Goal: Task Accomplishment & Management: Complete application form

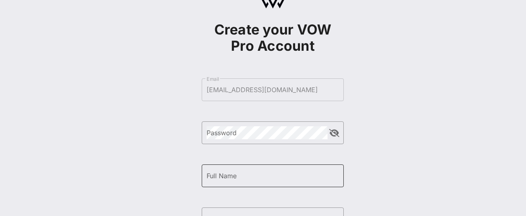
scroll to position [81, 0]
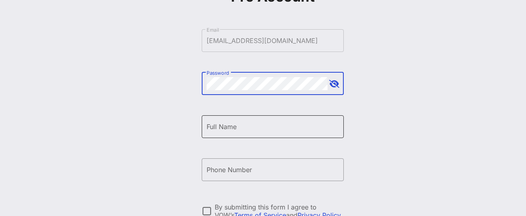
click at [237, 135] on div "Full Name" at bounding box center [273, 126] width 132 height 23
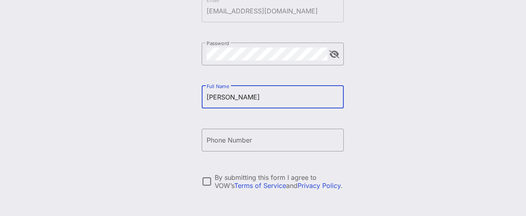
scroll to position [178, 0]
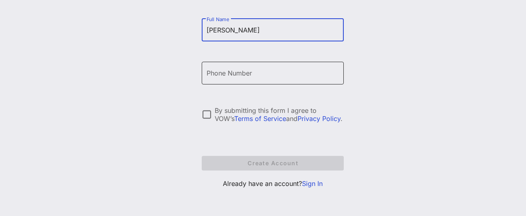
type input "[PERSON_NAME]"
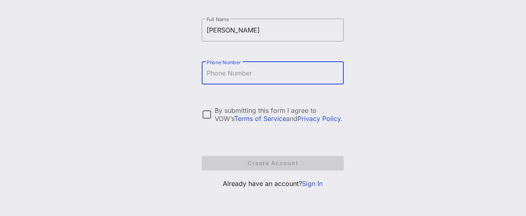
click at [237, 75] on input "Phone Number" at bounding box center [273, 73] width 132 height 13
type input "[PHONE_NUMBER]"
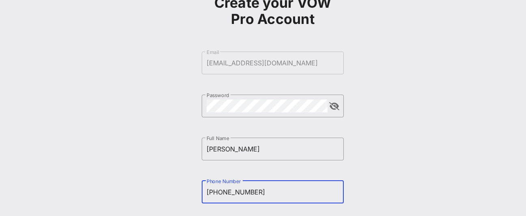
scroll to position [56, 0]
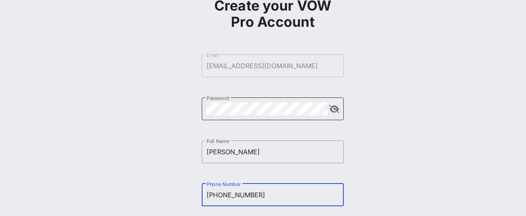
click at [334, 113] on button "append icon" at bounding box center [334, 109] width 10 height 8
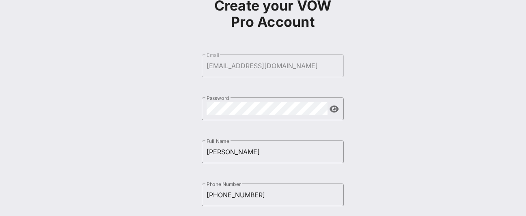
click at [152, 162] on div "Create your VOW Pro Account ​ Email [EMAIL_ADDRESS][DOMAIN_NAME] ​ Password ​ F…" at bounding box center [272, 141] width 506 height 394
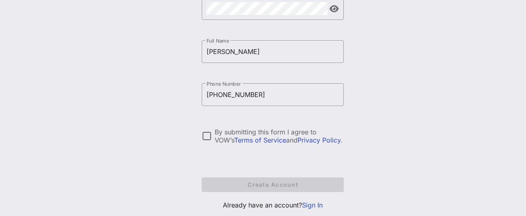
scroll to position [178, 0]
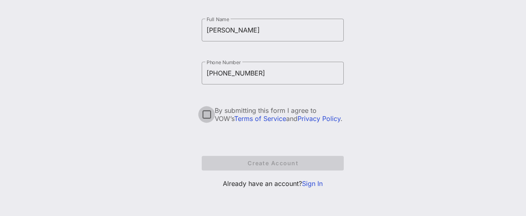
click at [202, 116] on div at bounding box center [207, 115] width 14 height 14
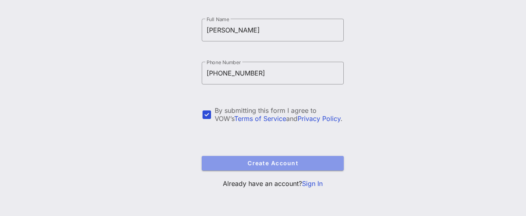
click at [260, 163] on span "Create Account" at bounding box center [272, 162] width 129 height 7
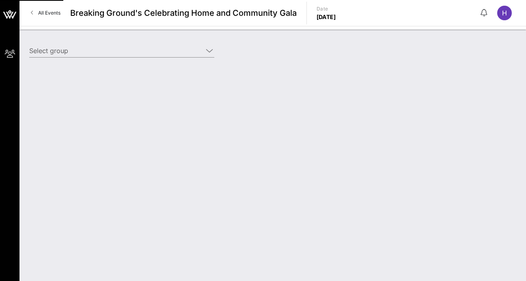
type input "The Related Companies (Developer) [[PERSON_NAME], [PERSON_NAME][EMAIL_ADDRESS][…"
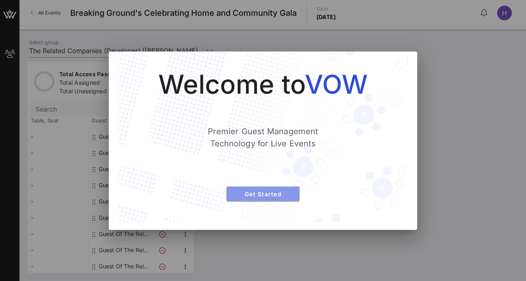
click at [254, 195] on span "Get Started" at bounding box center [263, 194] width 60 height 7
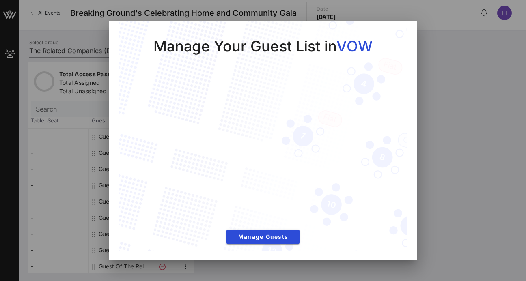
click at [459, 140] on div at bounding box center [263, 140] width 526 height 281
click at [256, 215] on div "Manage Your Guest List in VOW Manage Guests" at bounding box center [263, 136] width 256 height 199
click at [258, 215] on span "Manage Guests" at bounding box center [263, 236] width 60 height 7
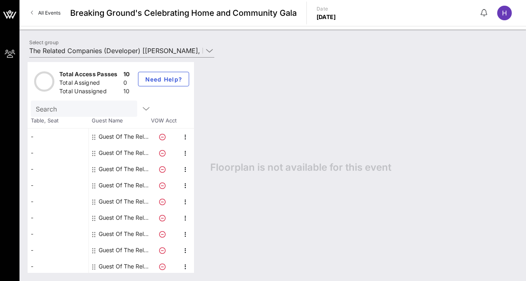
click at [116, 137] on div "Guest Of The Related Companies" at bounding box center [124, 137] width 51 height 16
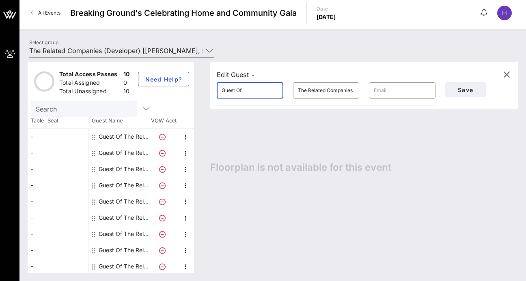
click at [262, 94] on input "Guest Of" at bounding box center [250, 90] width 56 height 13
click at [382, 94] on input "text" at bounding box center [402, 90] width 56 height 13
drag, startPoint x: 211, startPoint y: 97, endPoint x: 200, endPoint y: 98, distance: 11.0
click at [200, 98] on div "Total Access Passes 10 Total Assigned 0 Total Unassigned 10 Need Help? Search T…" at bounding box center [273, 167] width 490 height 211
type input "[PERSON_NAME]"
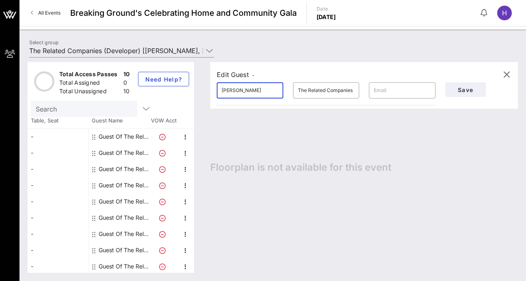
click at [317, 65] on div "Edit Guest - ​ [PERSON_NAME] ​ The Related Companies ​ Save" at bounding box center [364, 85] width 308 height 47
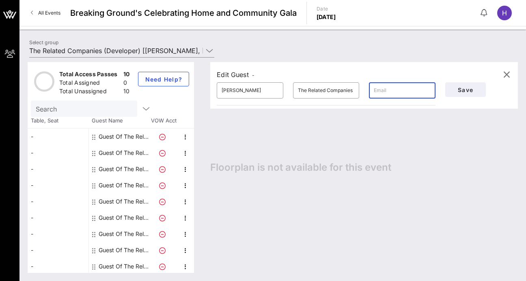
click at [386, 91] on input "text" at bounding box center [402, 90] width 56 height 13
click at [392, 90] on input "text" at bounding box center [402, 90] width 56 height 13
click at [384, 86] on input "text" at bounding box center [402, 90] width 56 height 13
type input "[EMAIL_ADDRESS][DOMAIN_NAME]"
click at [438, 151] on div "Edit Guest - ​ [PERSON_NAME] ​ The Related Companies ​ [EMAIL_ADDRESS][DOMAIN_N…" at bounding box center [360, 167] width 316 height 211
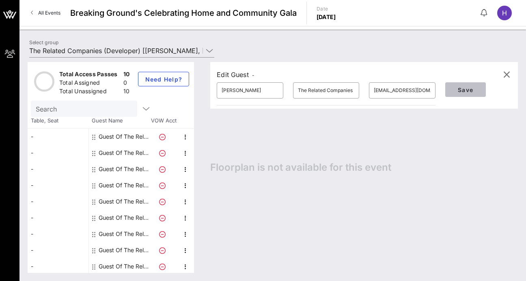
click at [474, 90] on span "Save" at bounding box center [466, 89] width 28 height 7
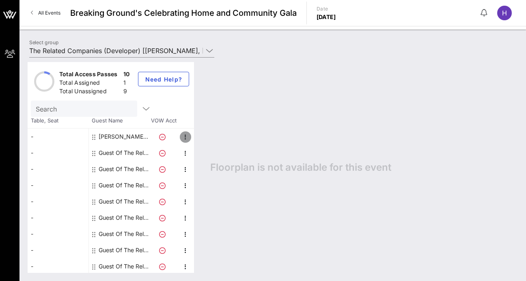
click at [186, 140] on icon "button" at bounding box center [186, 137] width 10 height 10
click at [276, 96] on div "Floorplan is not available for this event" at bounding box center [360, 167] width 316 height 211
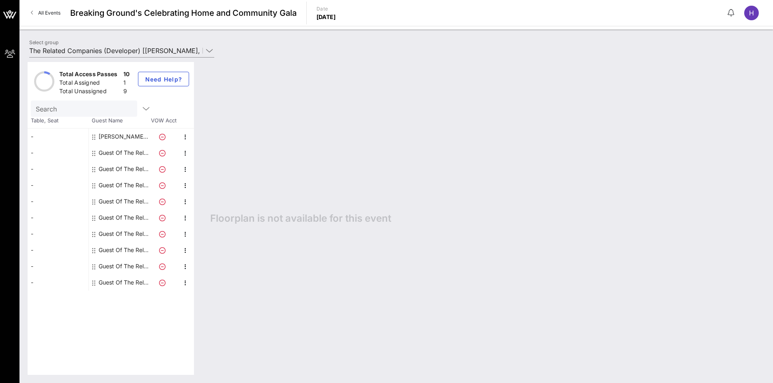
click at [106, 121] on span "Guest Name" at bounding box center [118, 121] width 61 height 8
click at [114, 154] on div "Guest Of The Related Companies" at bounding box center [124, 153] width 51 height 16
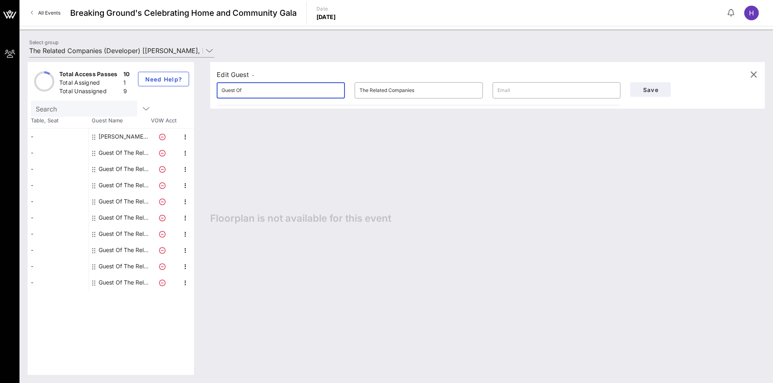
drag, startPoint x: 285, startPoint y: 94, endPoint x: 165, endPoint y: 105, distance: 120.6
click at [149, 110] on div "Total Access Passes 10 Total Assigned 1 Total Unassigned 9 Need Help? Search Ta…" at bounding box center [396, 218] width 737 height 313
type input "[PERSON_NAME]"
click at [525, 89] on input "text" at bounding box center [556, 90] width 118 height 13
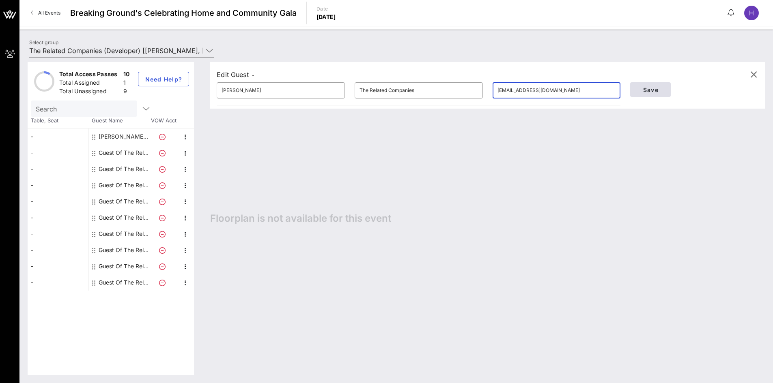
type input "[EMAIL_ADDRESS][DOMAIN_NAME]"
click at [525, 90] on span "Save" at bounding box center [651, 89] width 28 height 7
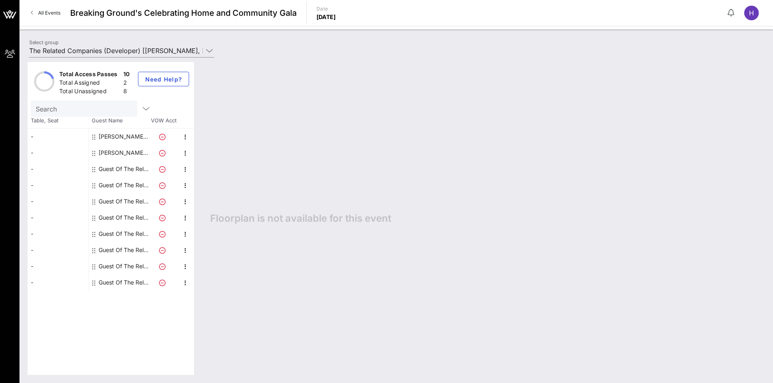
click at [127, 168] on div "Guest Of The Related Companies" at bounding box center [124, 169] width 51 height 16
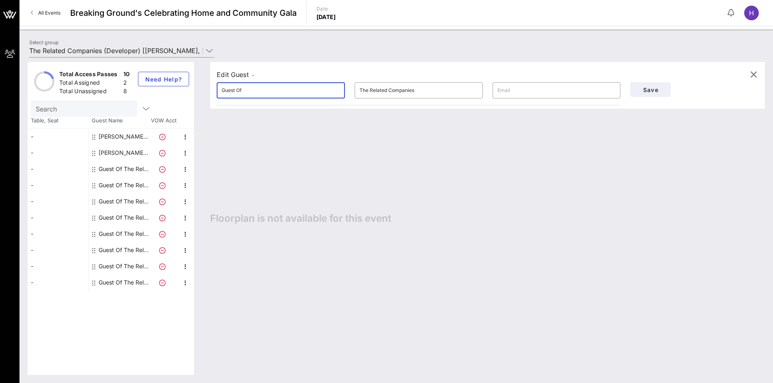
drag, startPoint x: 181, startPoint y: 97, endPoint x: 131, endPoint y: 97, distance: 50.3
click at [130, 98] on div "Total Access Passes 10 Total Assigned 2 Total Unassigned 8 Need Help? Search Ta…" at bounding box center [396, 218] width 737 height 313
type input "[PERSON_NAME]"
click at [517, 95] on input "text" at bounding box center [556, 90] width 118 height 13
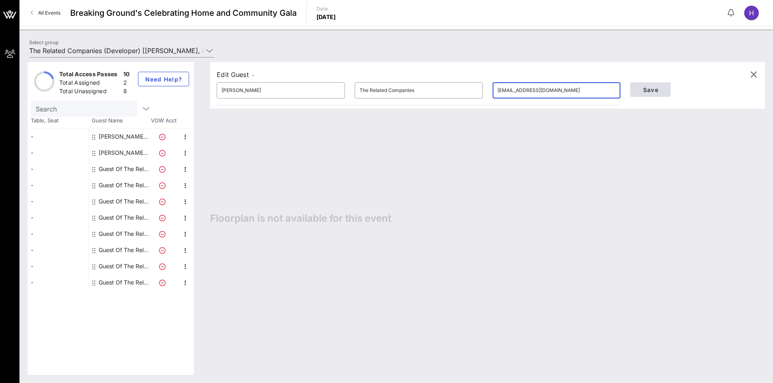
type input "[EMAIL_ADDRESS][DOMAIN_NAME]"
click at [525, 89] on span "Save" at bounding box center [651, 89] width 28 height 7
